Goal: Information Seeking & Learning: Learn about a topic

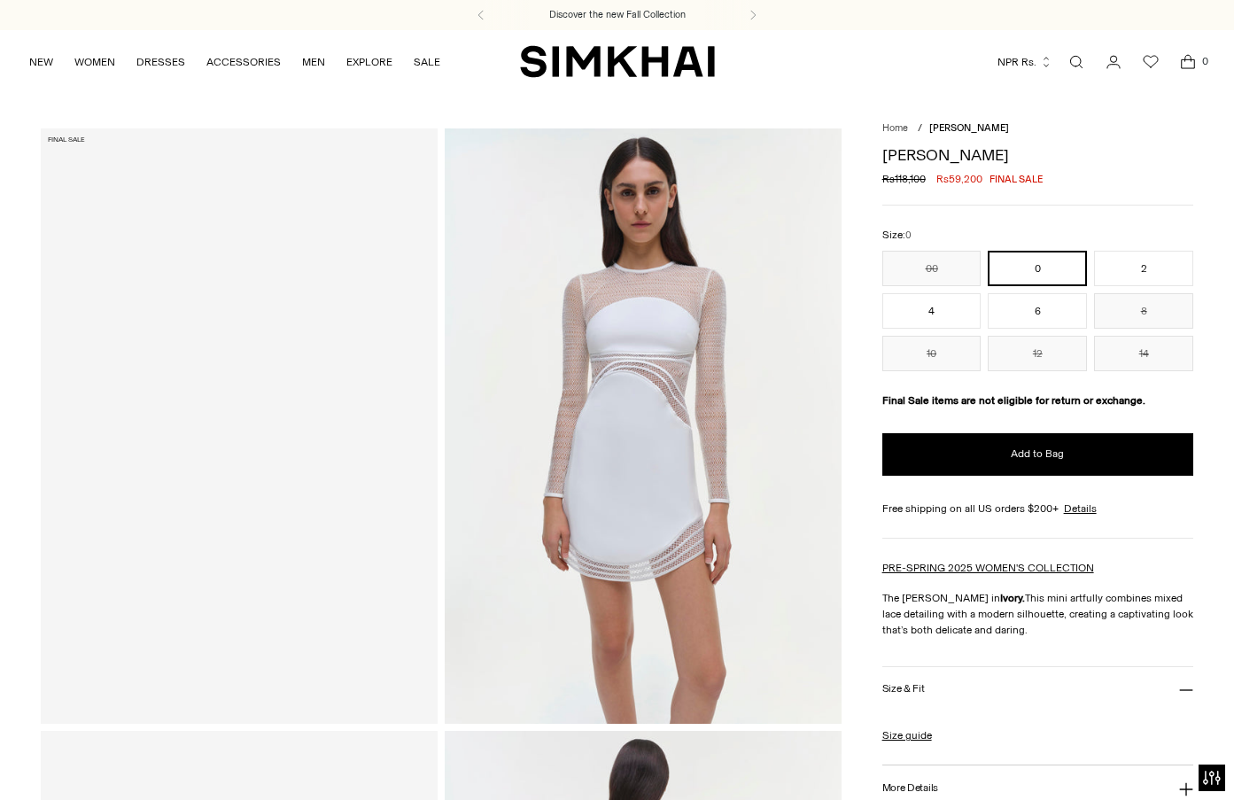
click at [903, 157] on h1 "[PERSON_NAME]" at bounding box center [1037, 155] width 311 height 16
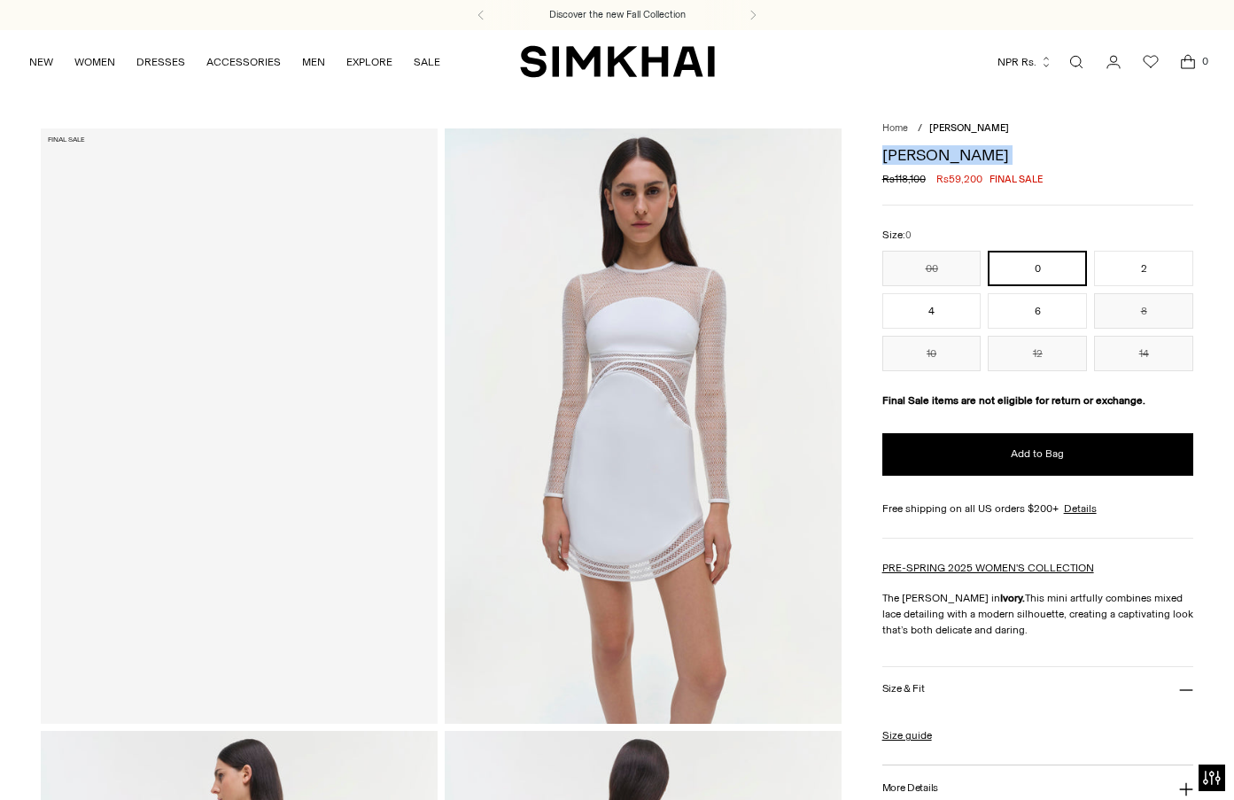
click at [903, 157] on h1 "[PERSON_NAME]" at bounding box center [1037, 155] width 311 height 16
copy div "[PERSON_NAME]"
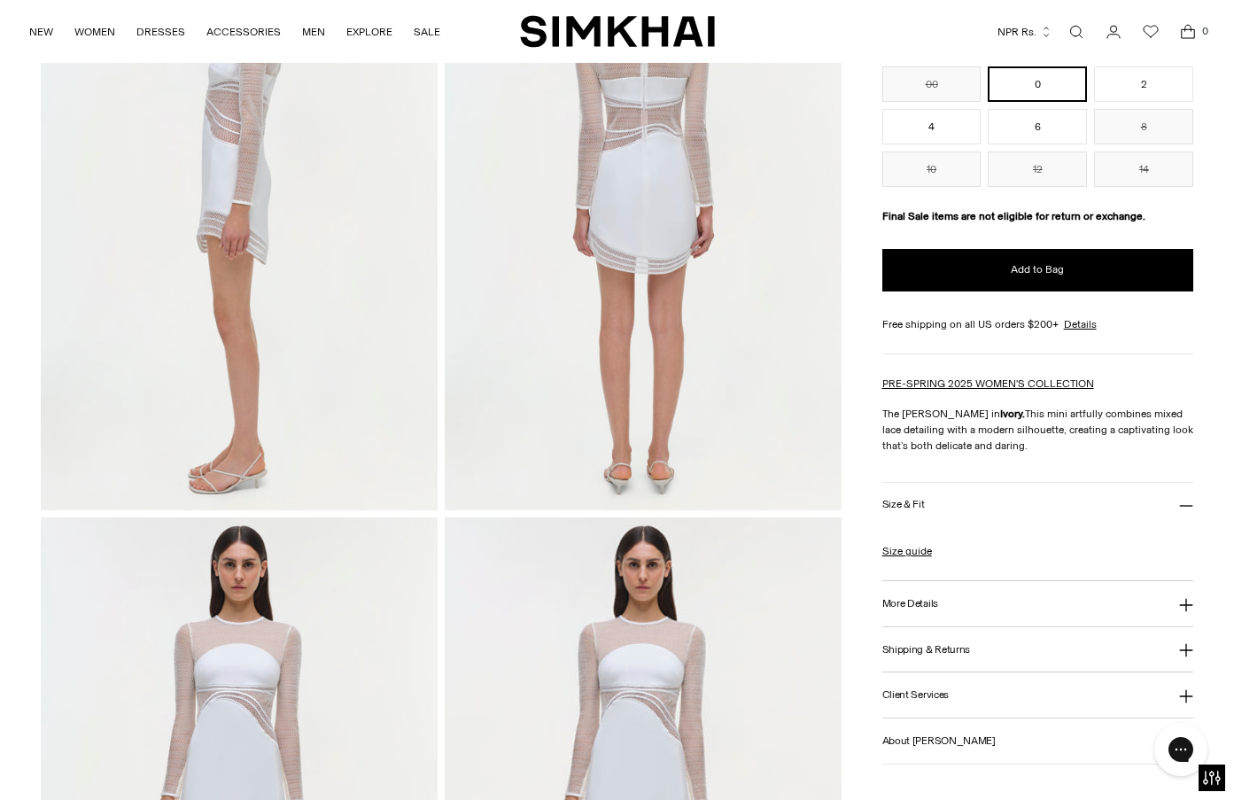
scroll to position [1063, 0]
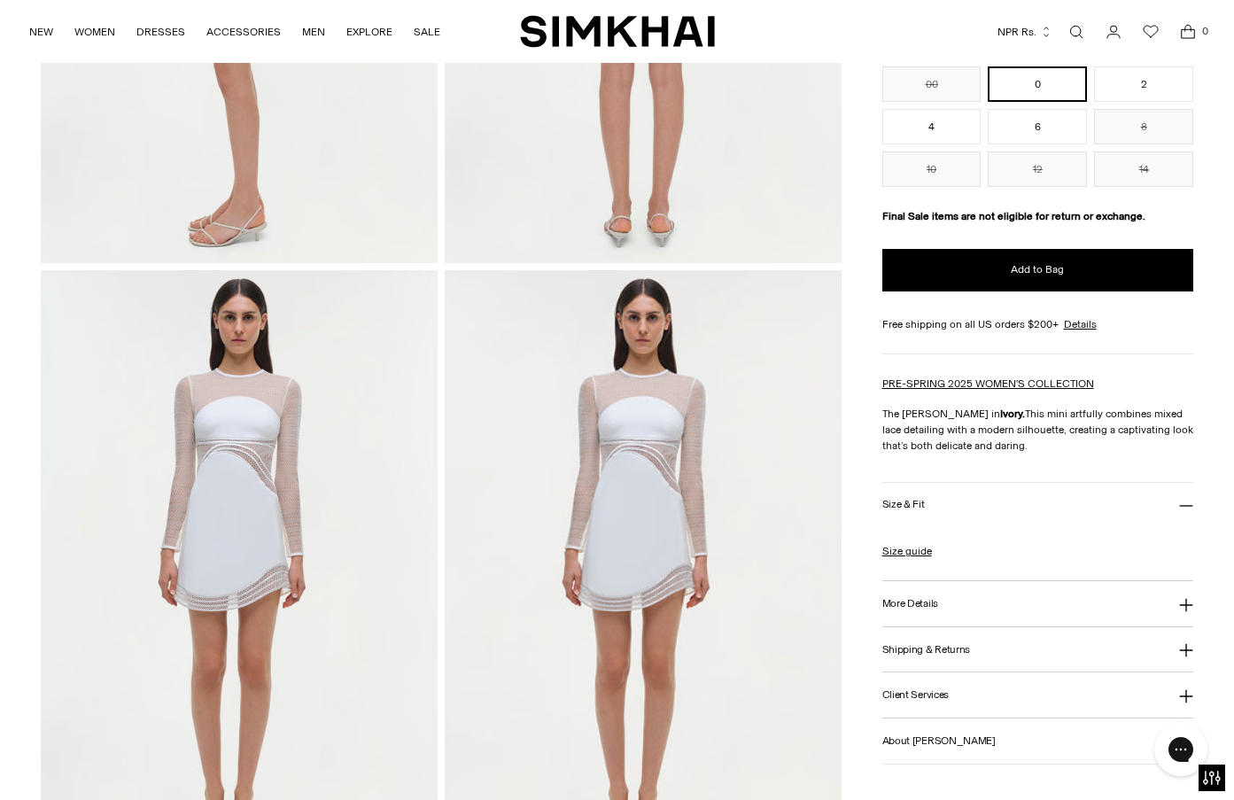
click at [1208, 331] on div "Home / Blaise Dress Blaise Dress Regular price Rs118,100 Rs59,200 Final sale Un…" at bounding box center [617, 266] width 1234 height 2402
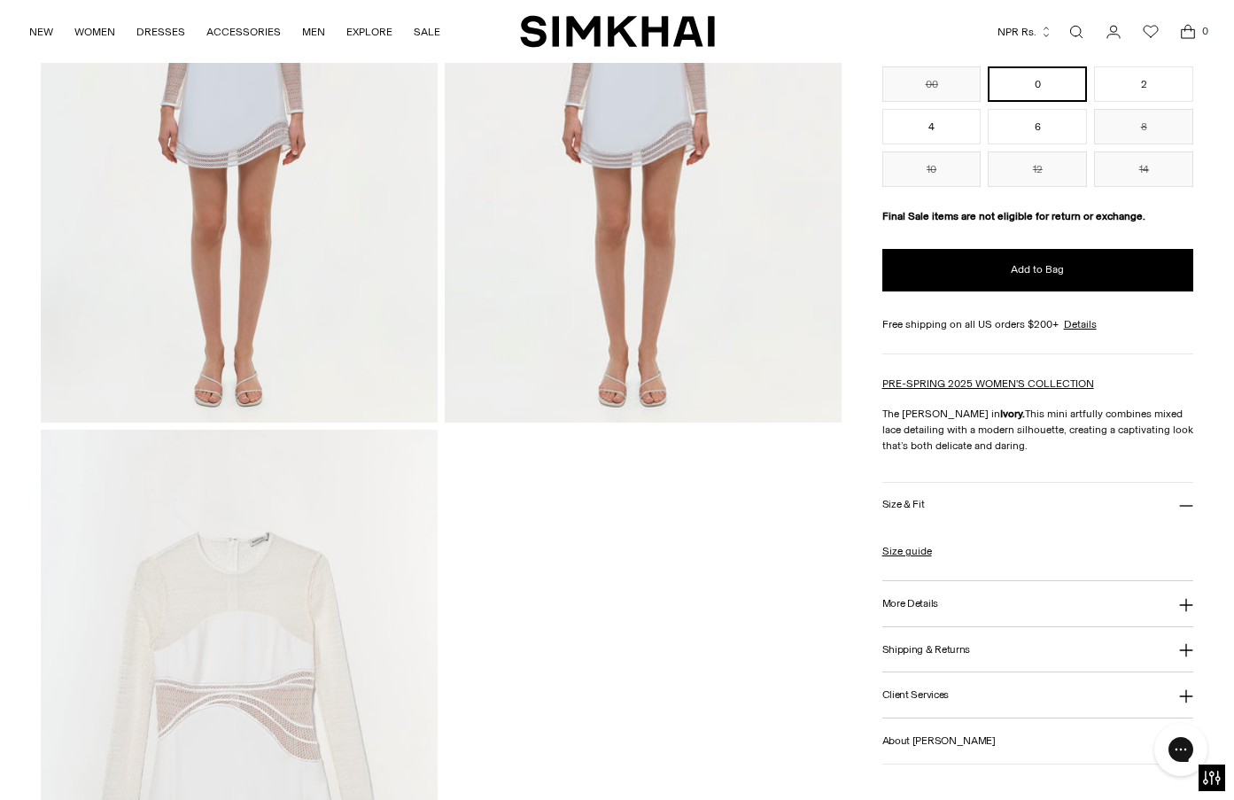
scroll to position [1861, 0]
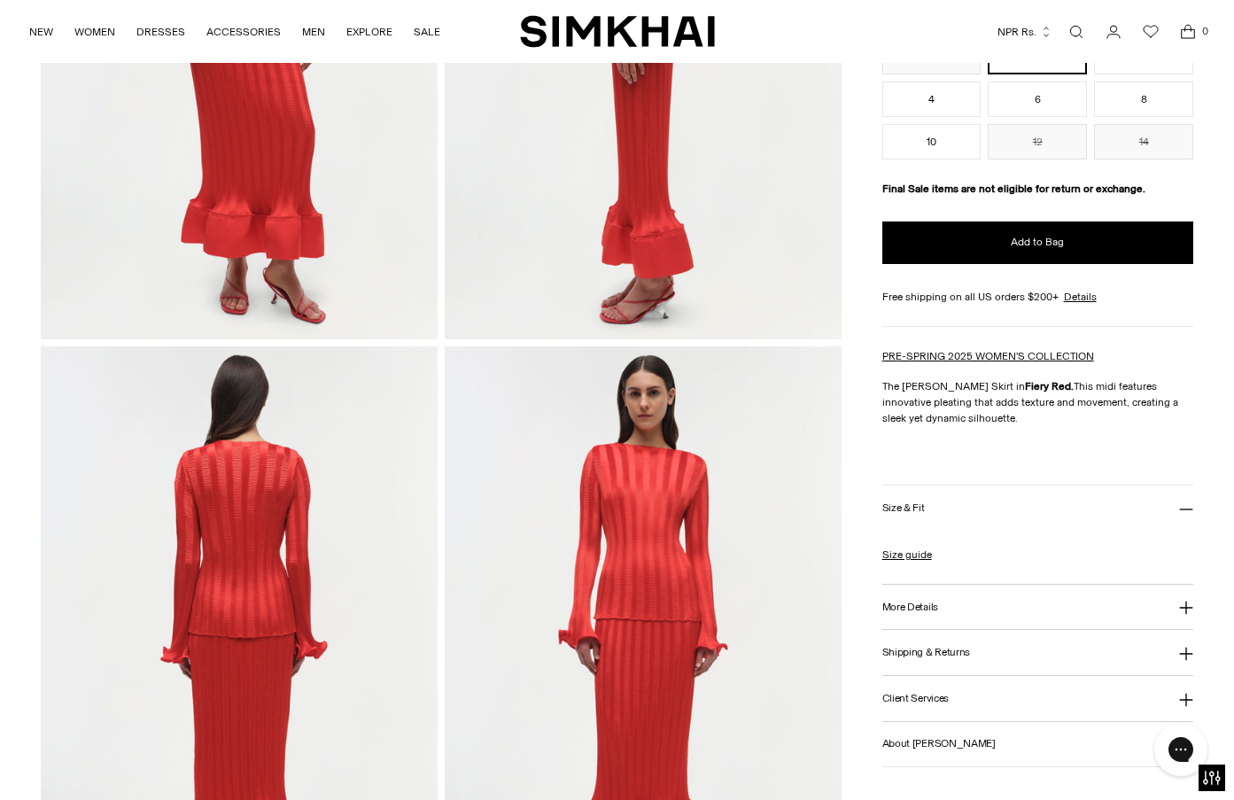
scroll to position [89, 0]
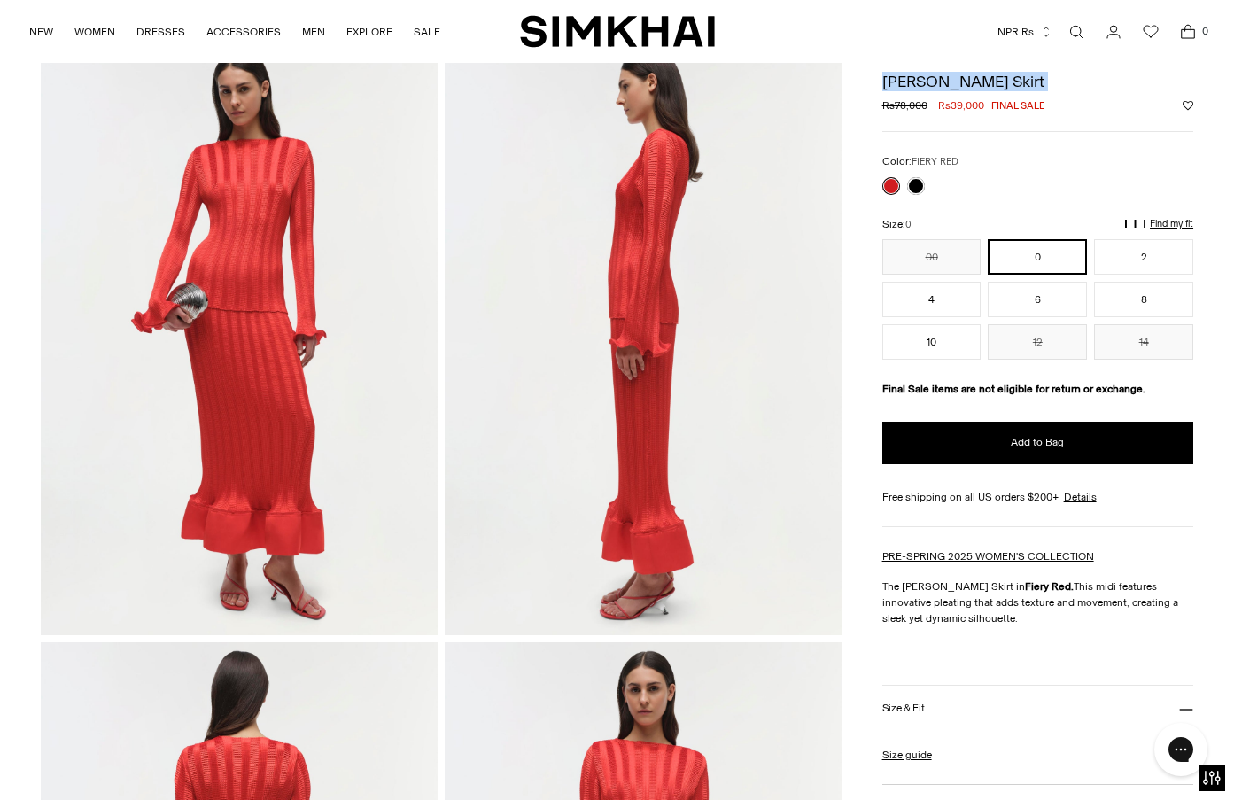
click at [933, 183] on div at bounding box center [1037, 186] width 311 height 18
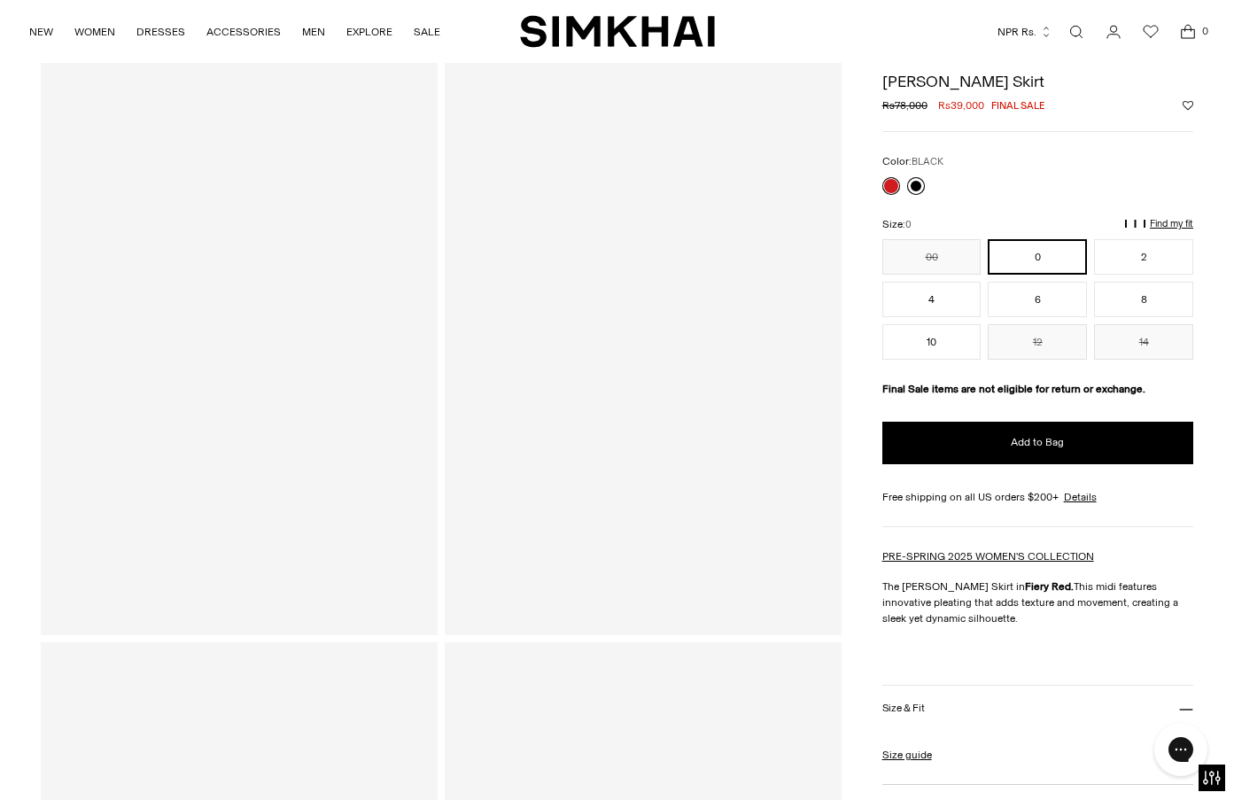
click at [920, 183] on link at bounding box center [916, 186] width 18 height 18
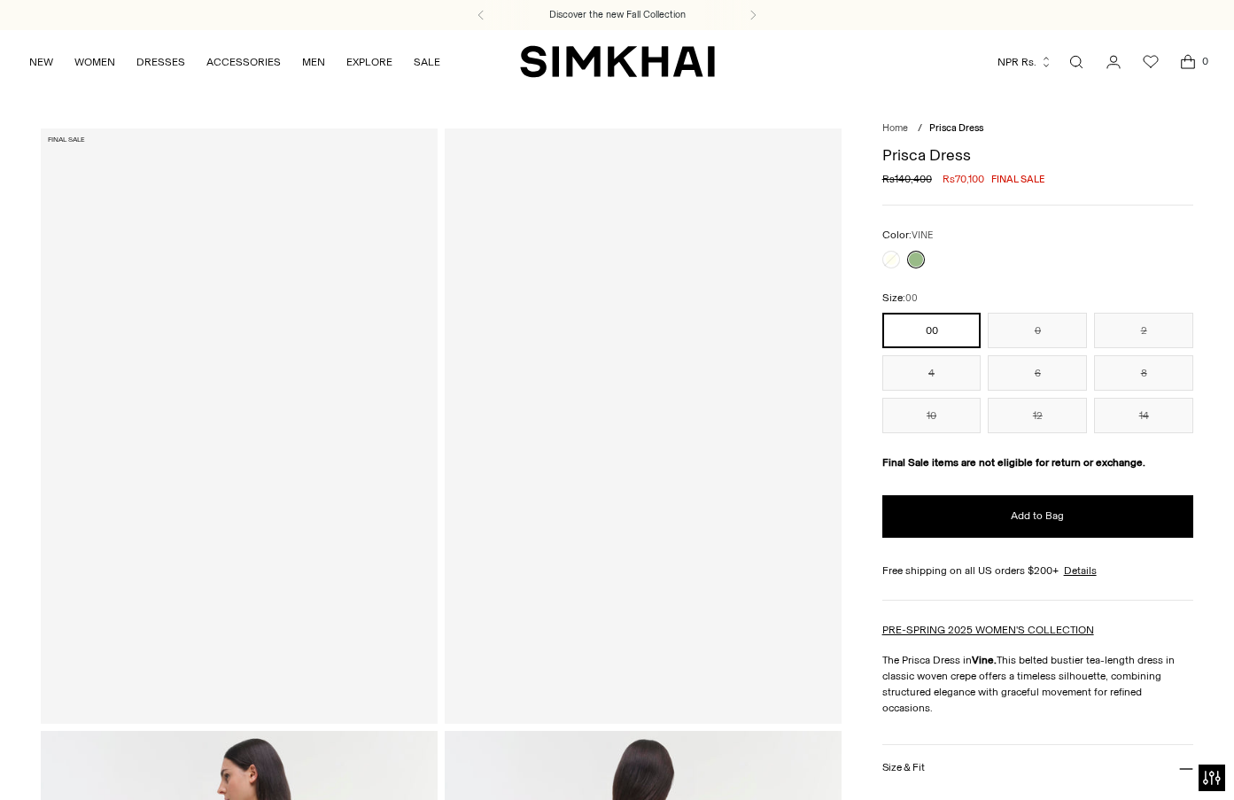
click at [921, 154] on h1 "Prisca Dress" at bounding box center [1037, 155] width 311 height 16
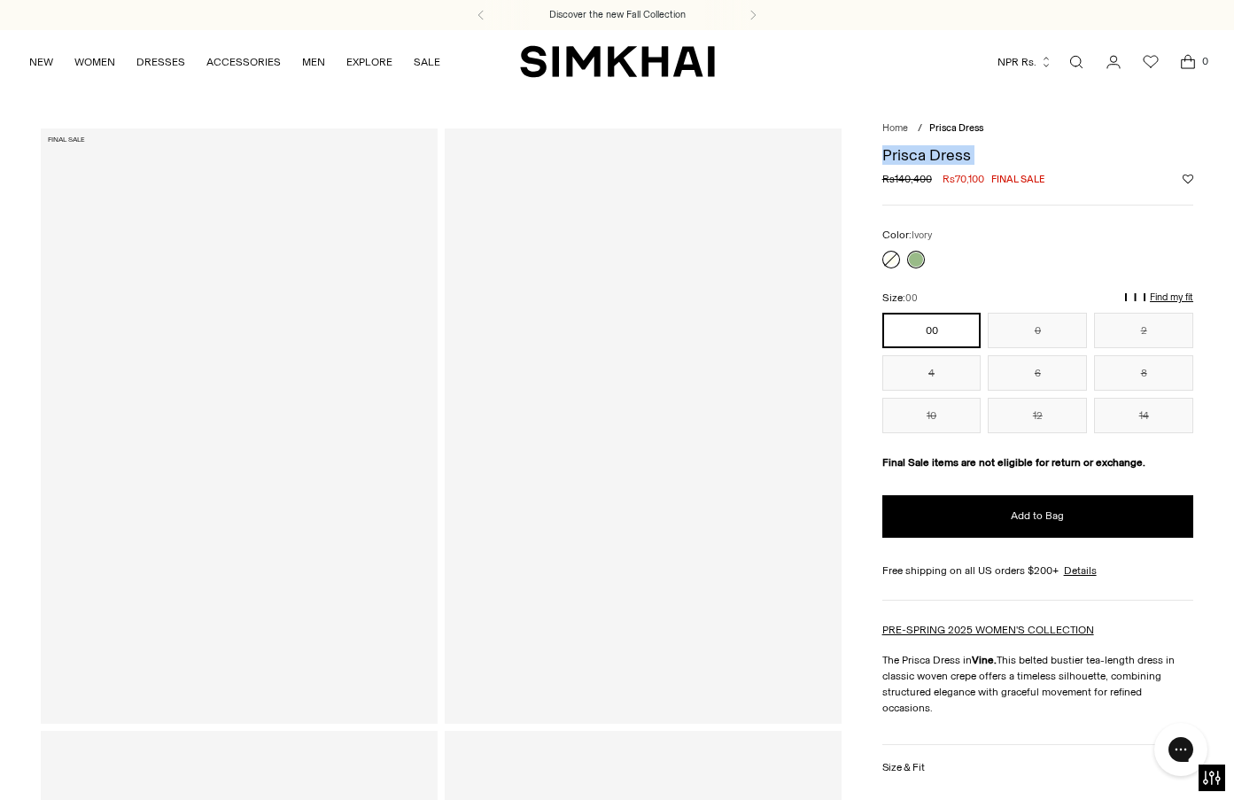
click at [891, 258] on link at bounding box center [891, 260] width 18 height 18
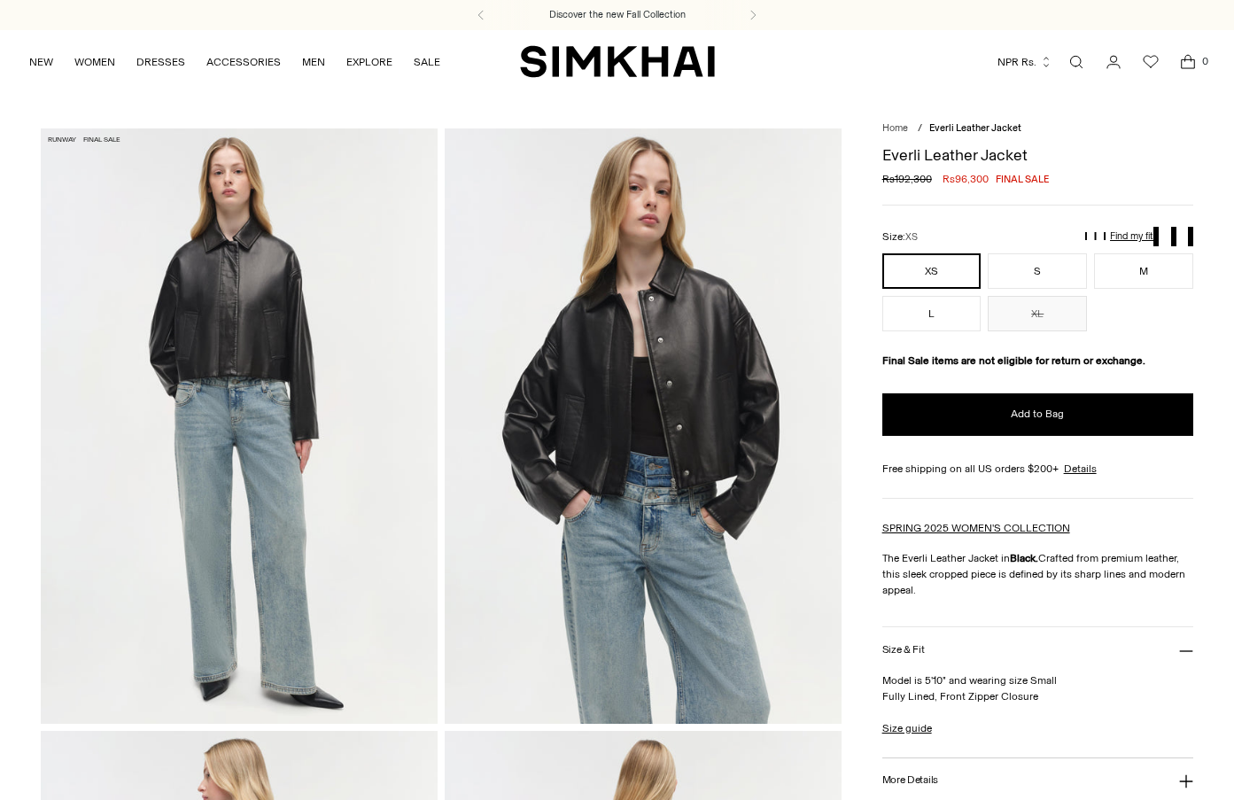
click at [952, 156] on h1 "Everli Leather Jacket" at bounding box center [1037, 155] width 311 height 16
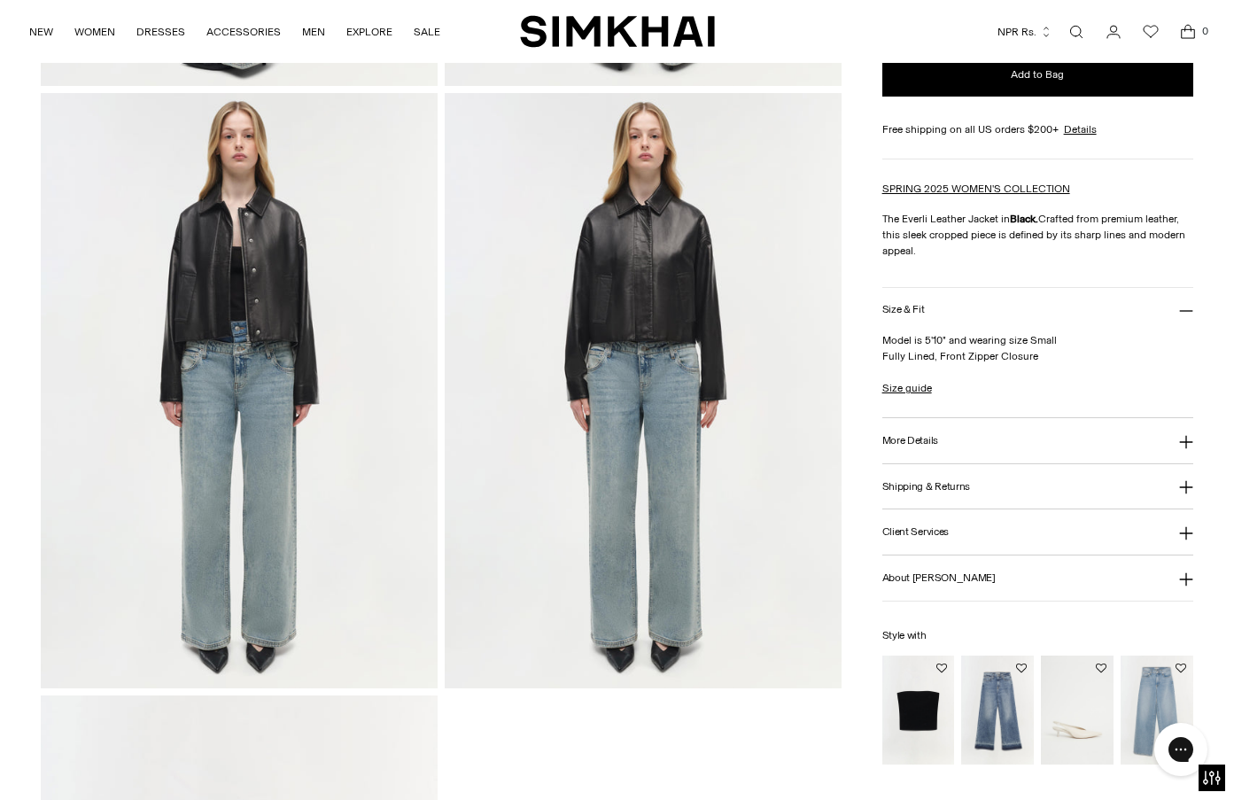
scroll to position [1772, 0]
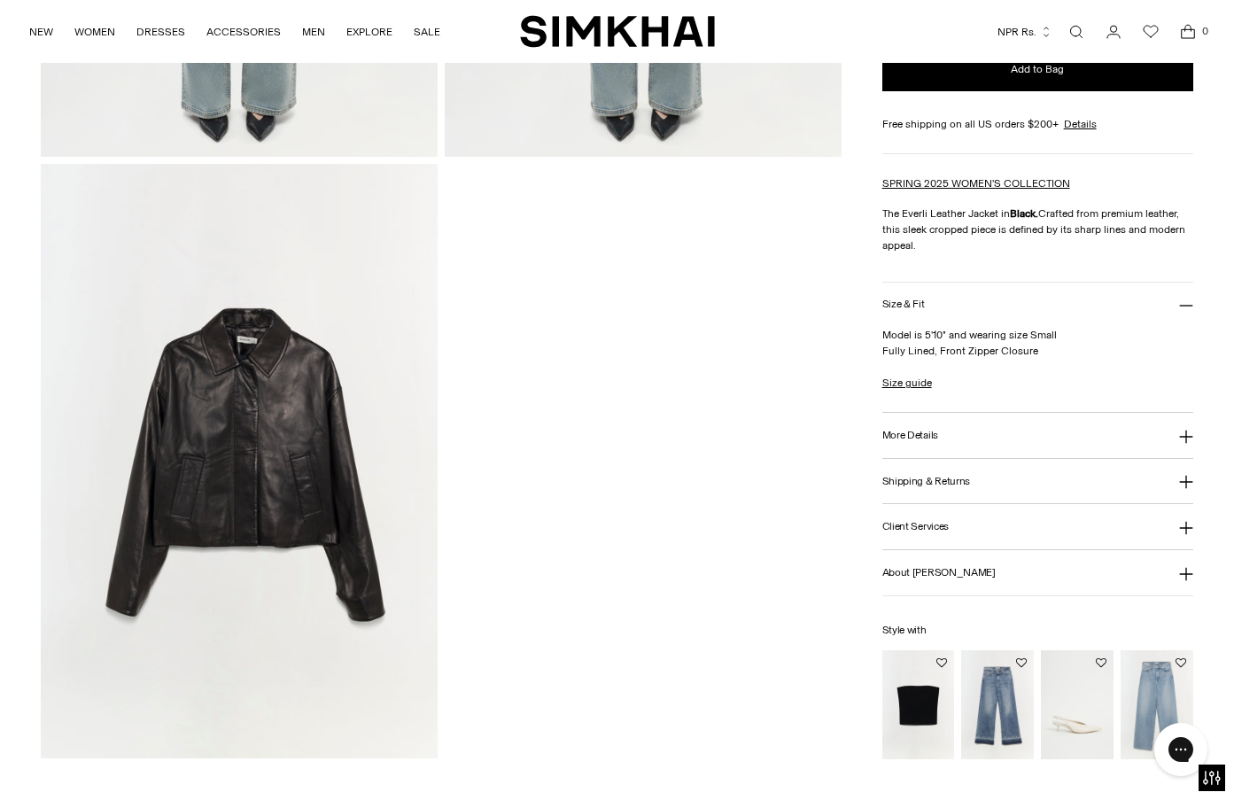
click at [292, 400] on img at bounding box center [239, 461] width 397 height 595
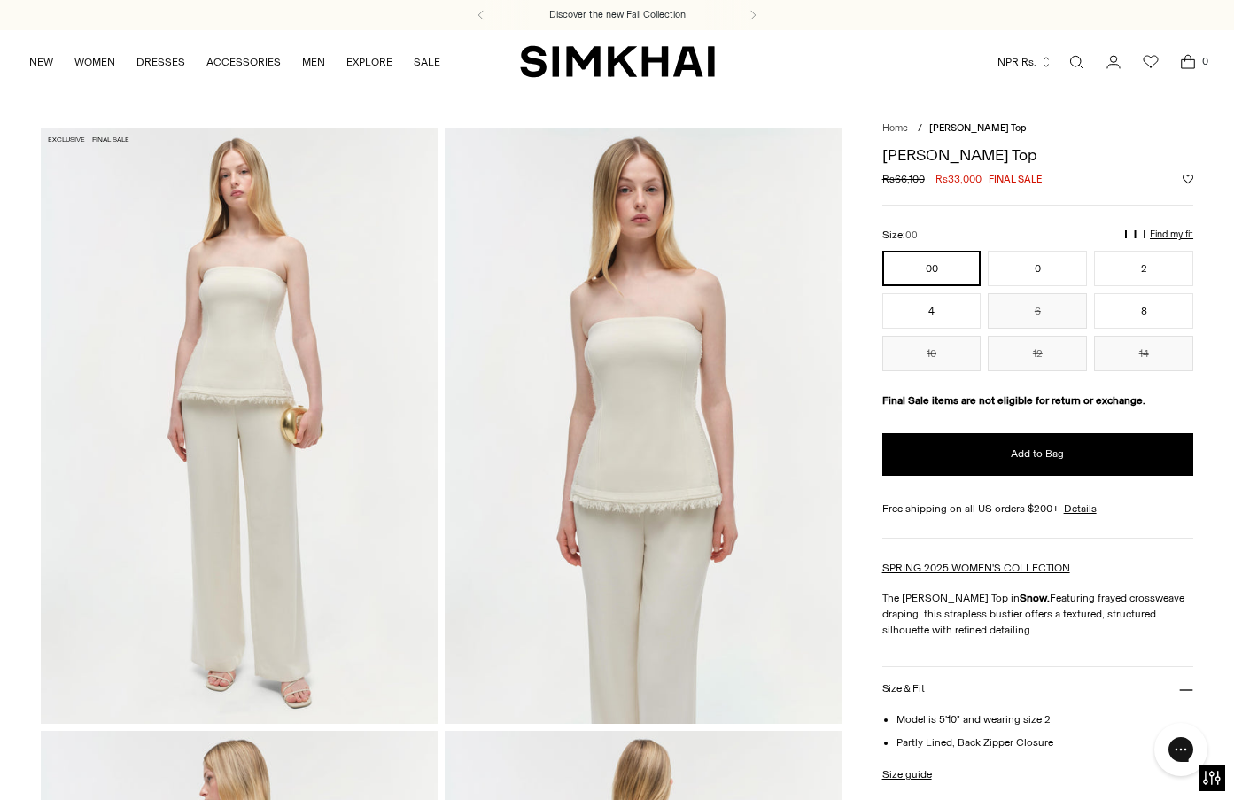
click at [779, 78] on div "Currency NPR Rs. Albania (ALL L) Algeria (DZD د.ج) Andorra (EUR €) Angola (AOA …" at bounding box center [961, 62] width 492 height 39
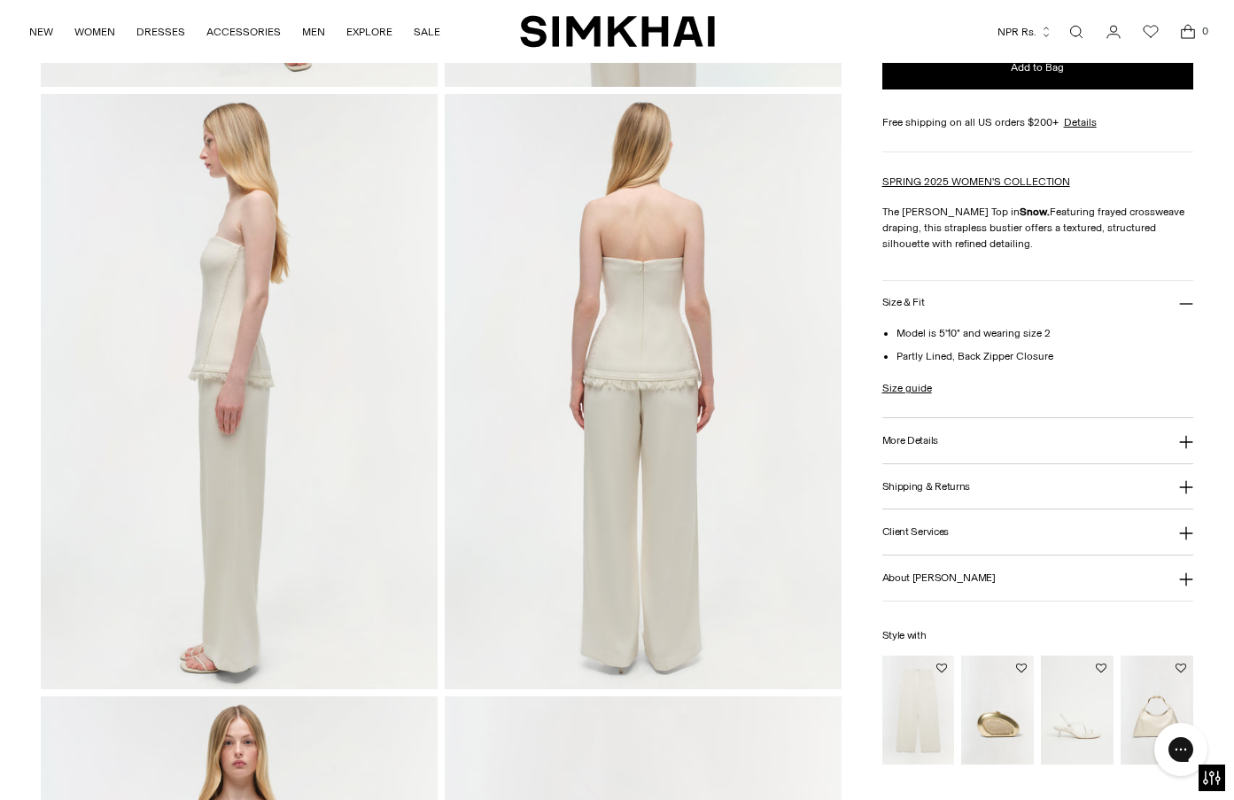
scroll to position [1240, 0]
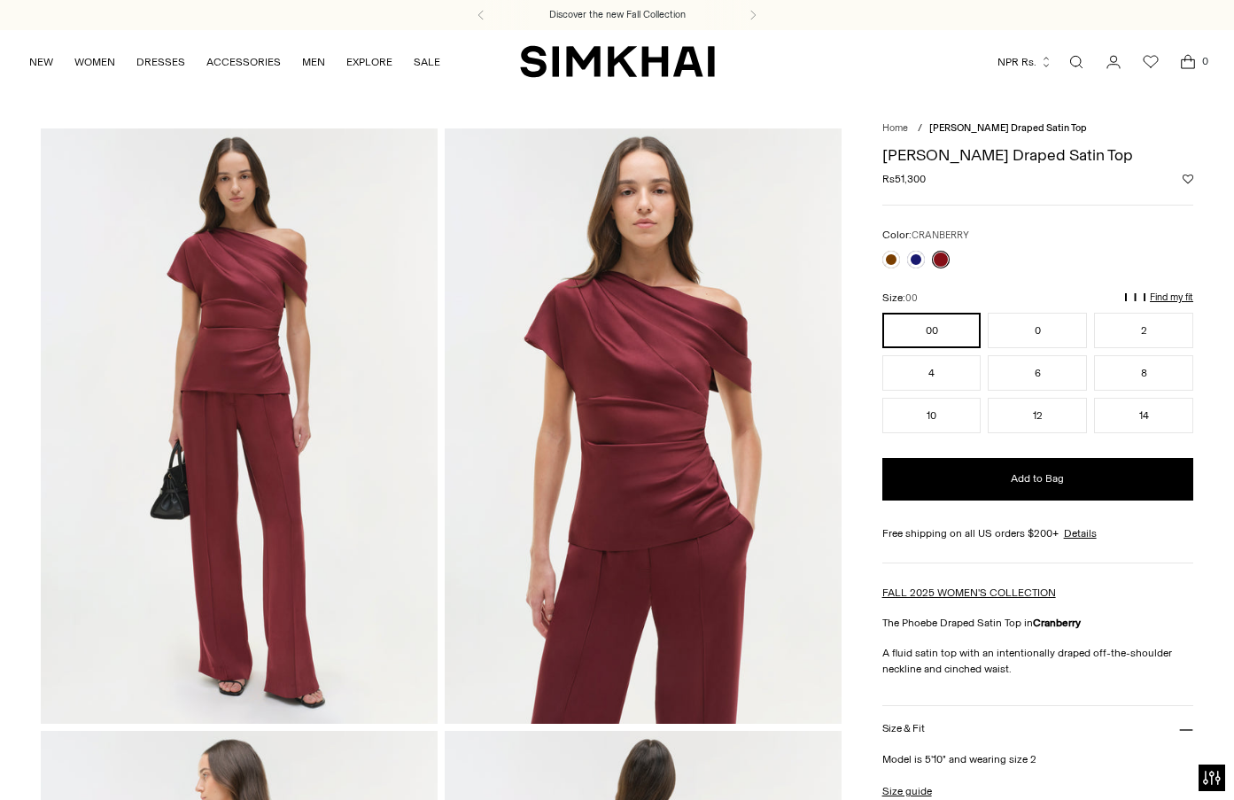
click at [929, 152] on h1 "[PERSON_NAME] Draped Satin Top" at bounding box center [1037, 155] width 311 height 16
copy div "[PERSON_NAME] Draped Satin Top"
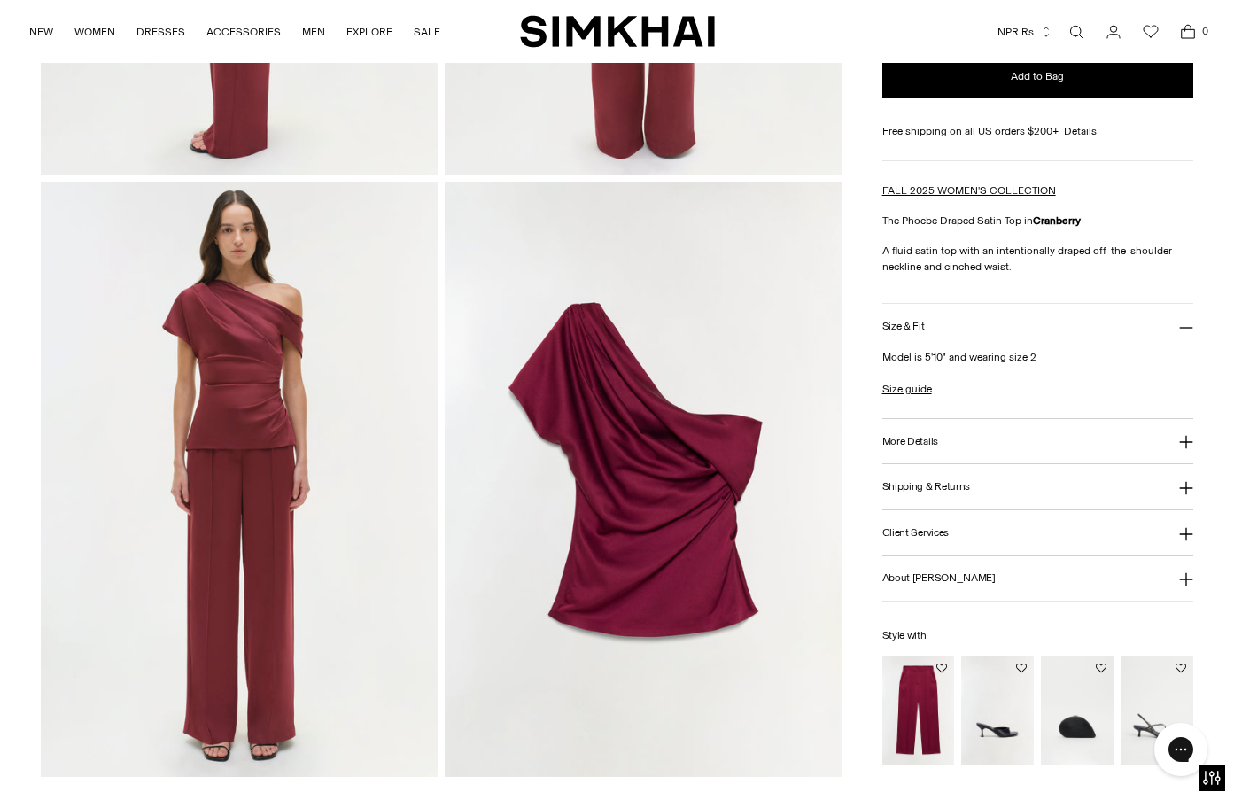
scroll to position [1683, 0]
